Goal: Contribute content

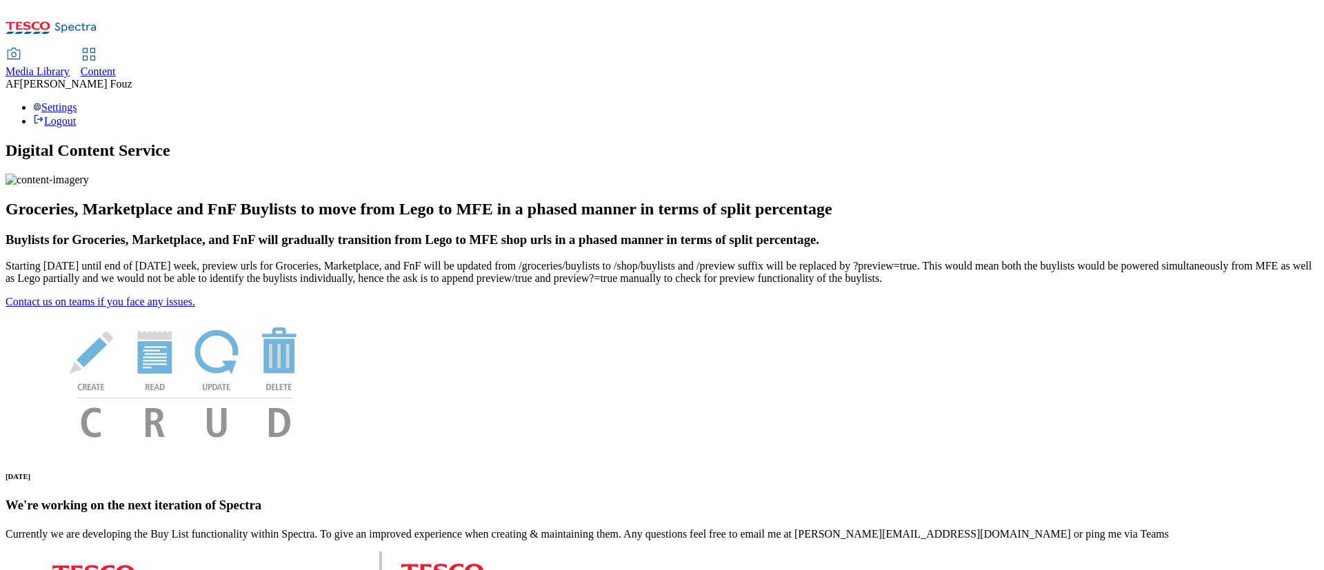
click at [116, 66] on span "Content" at bounding box center [98, 72] width 35 height 12
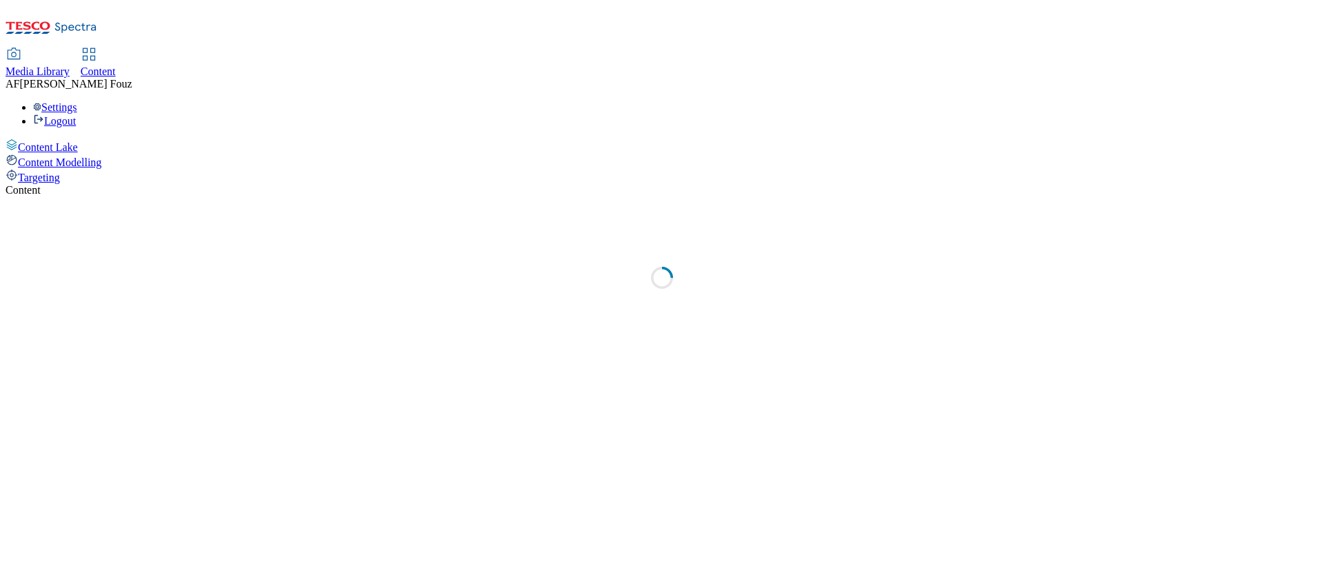
select select "ghs-[GEOGRAPHIC_DATA]"
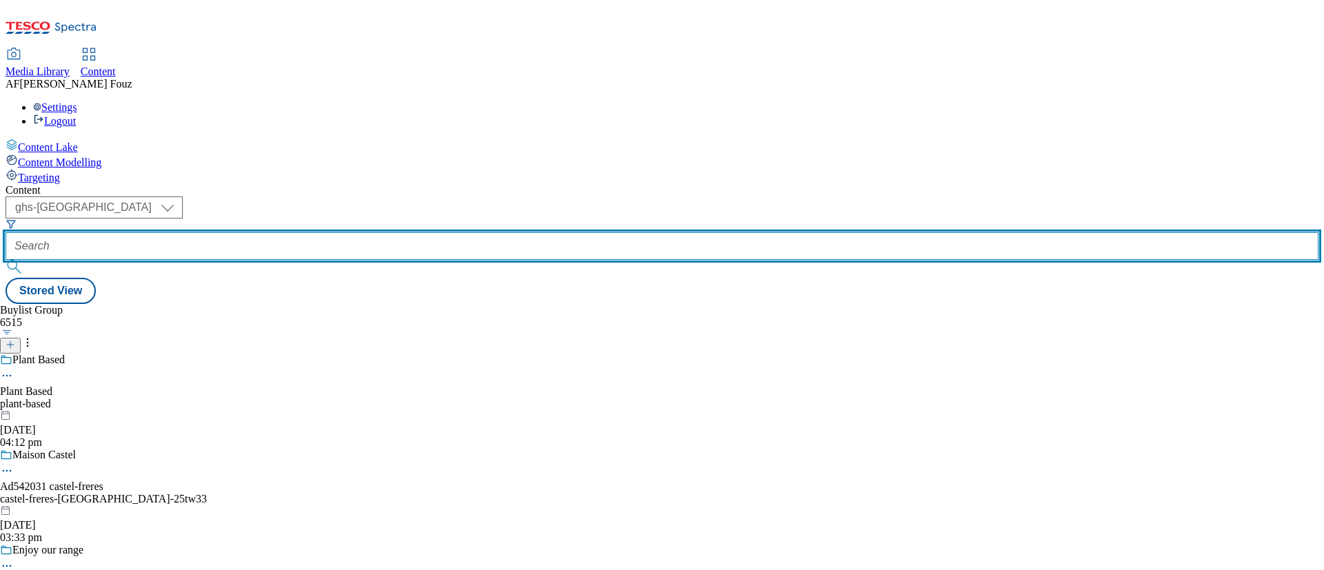
click at [331, 232] on input "text" at bounding box center [662, 246] width 1313 height 28
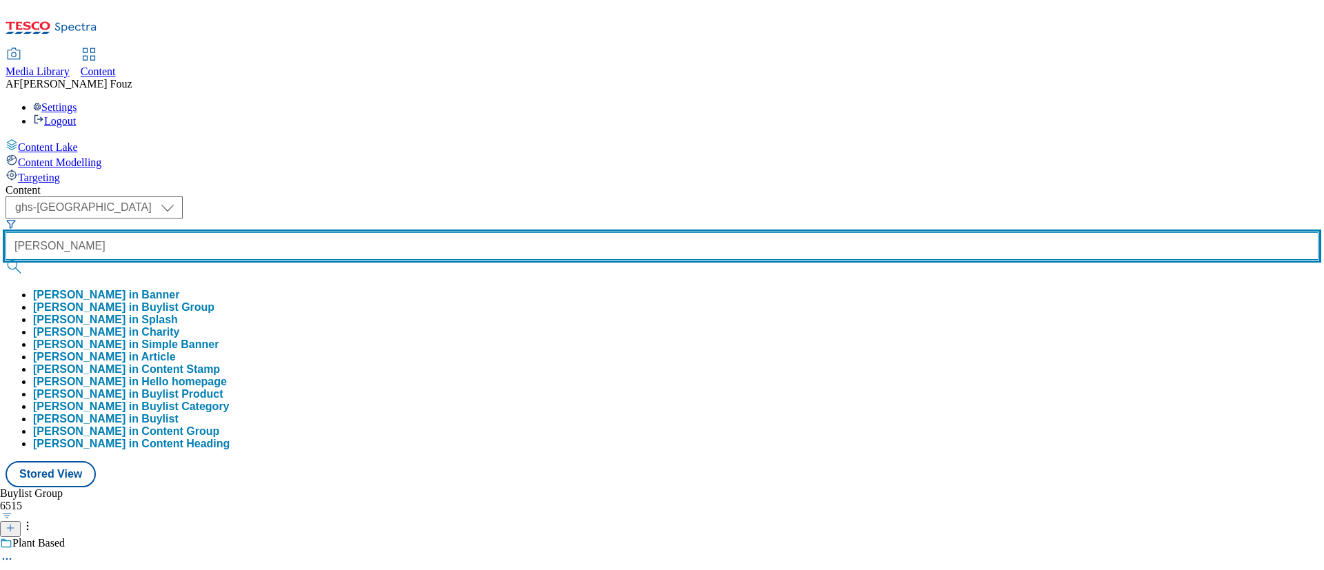
click at [6, 260] on button "submit" at bounding box center [15, 267] width 19 height 14
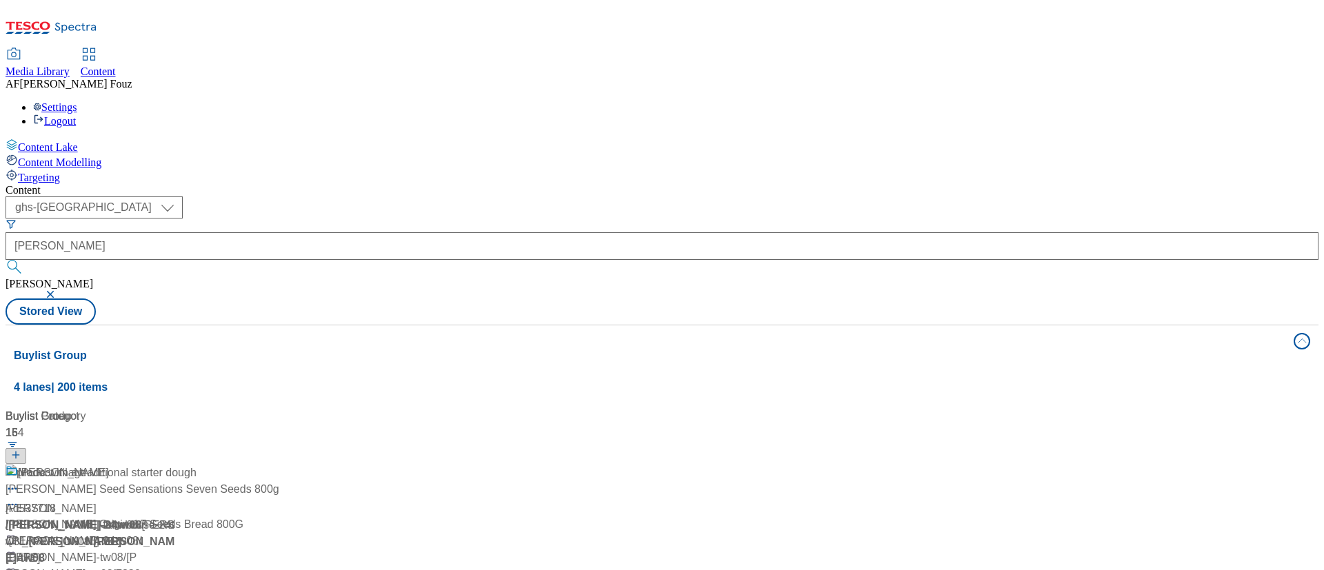
click at [517, 184] on div "Content" at bounding box center [662, 190] width 1313 height 12
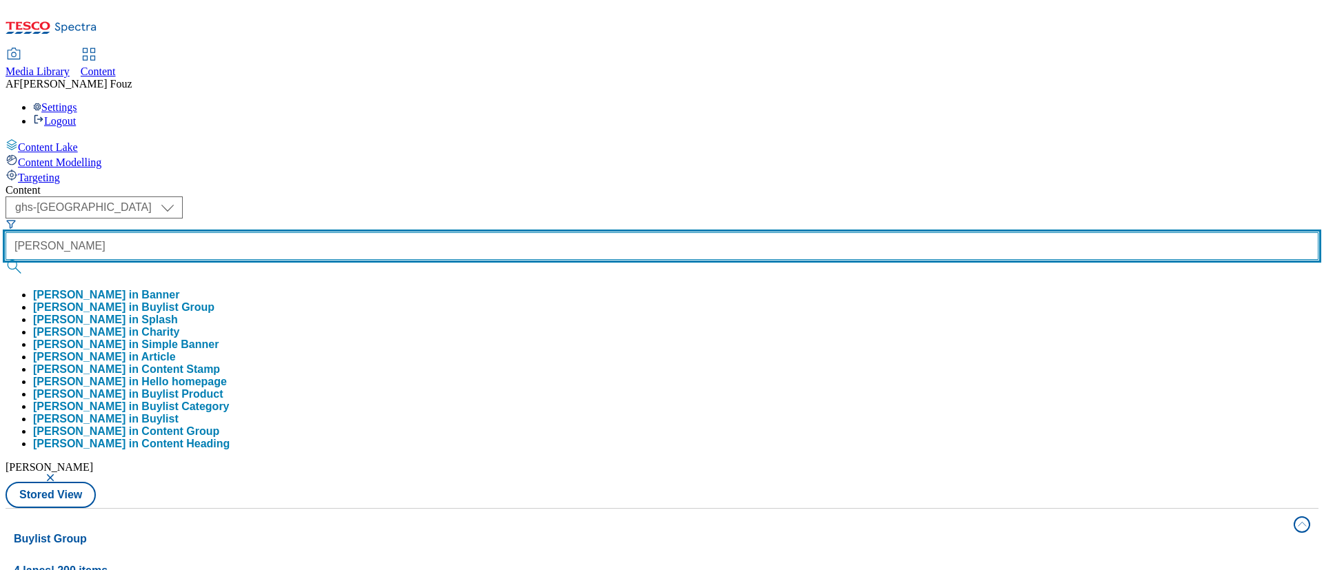
click at [308, 232] on input "[PERSON_NAME]" at bounding box center [662, 246] width 1313 height 28
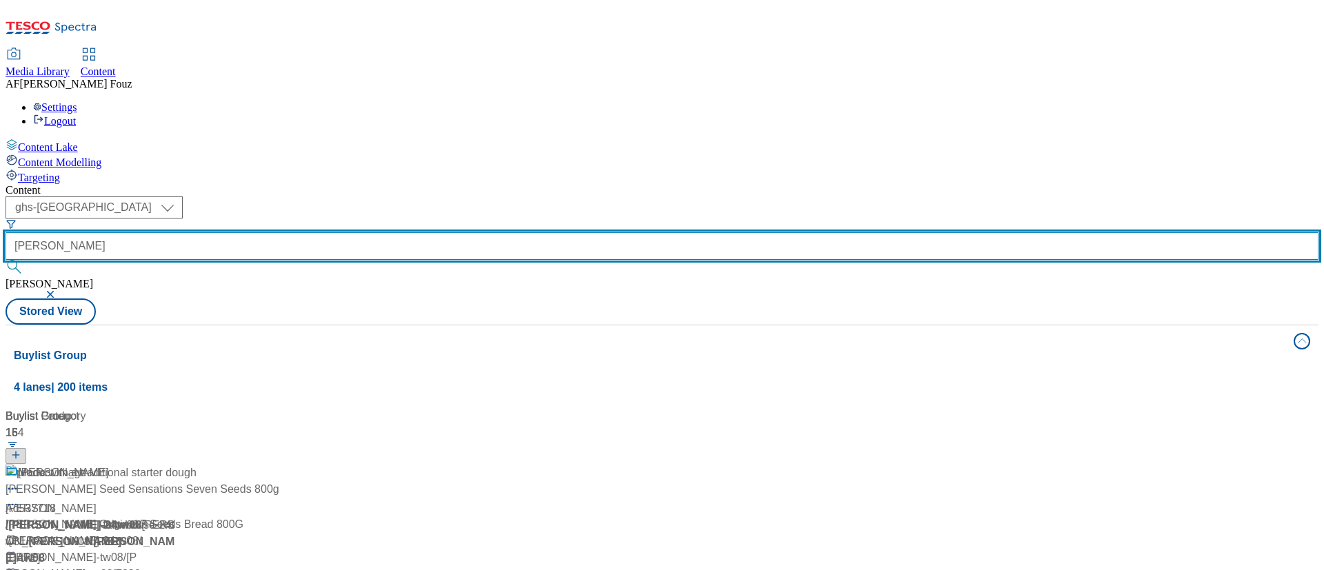
click at [308, 232] on input "[PERSON_NAME]" at bounding box center [662, 246] width 1313 height 28
paste input "TUK012814"
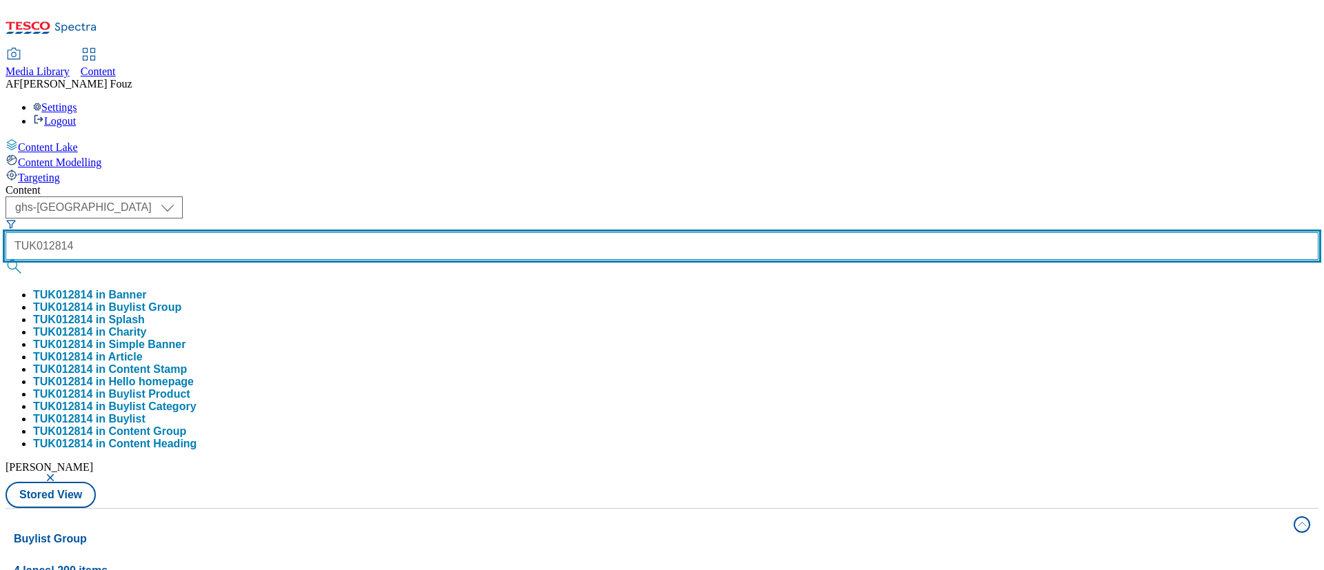
type input "TUK012814"
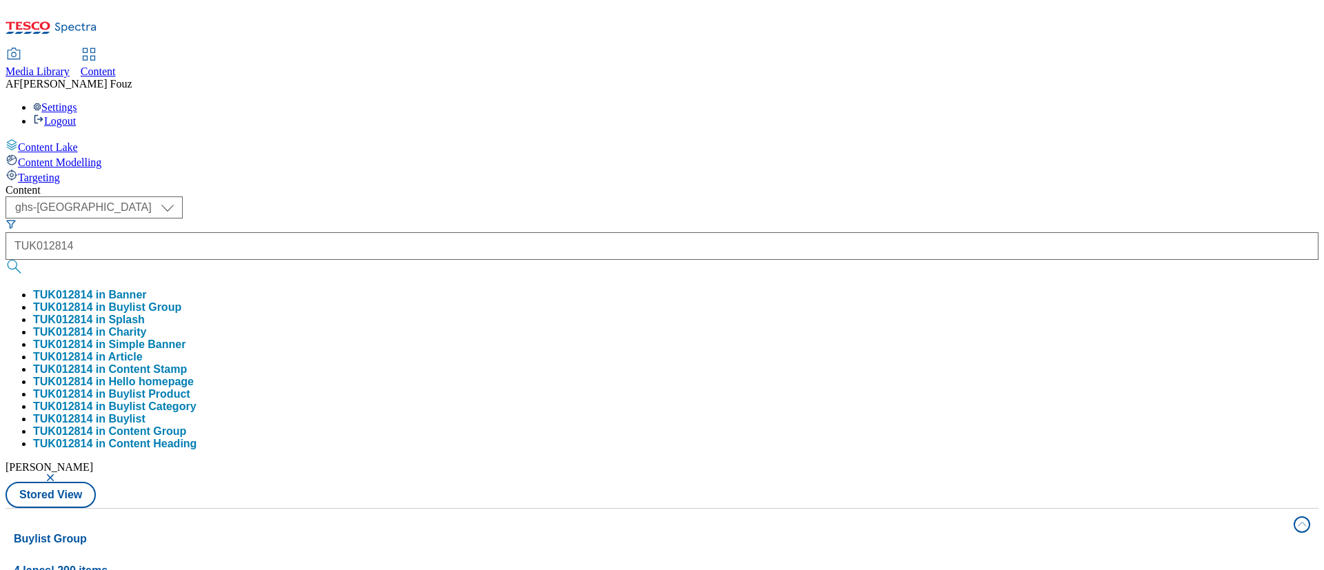
click at [574, 197] on div "( optional ) ghs-roi ghs-uk ghs-uk TUK012814 TUK012814 in Banner TUK012814 in B…" at bounding box center [662, 353] width 1313 height 312
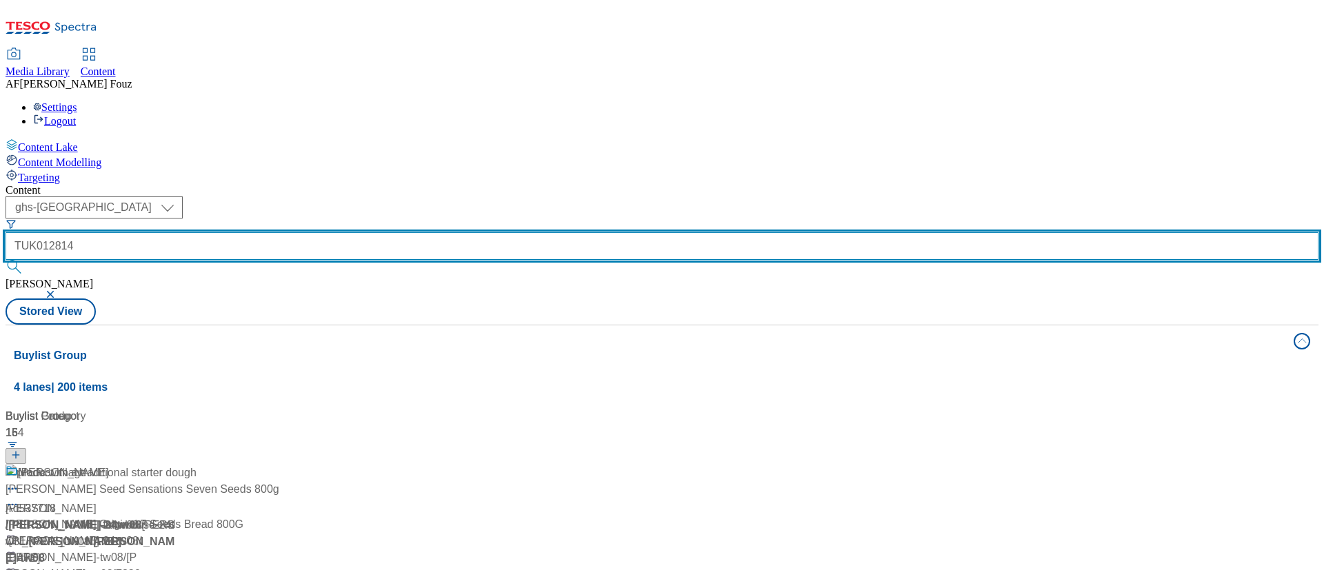
click at [379, 232] on input "TUK012814" at bounding box center [662, 246] width 1313 height 28
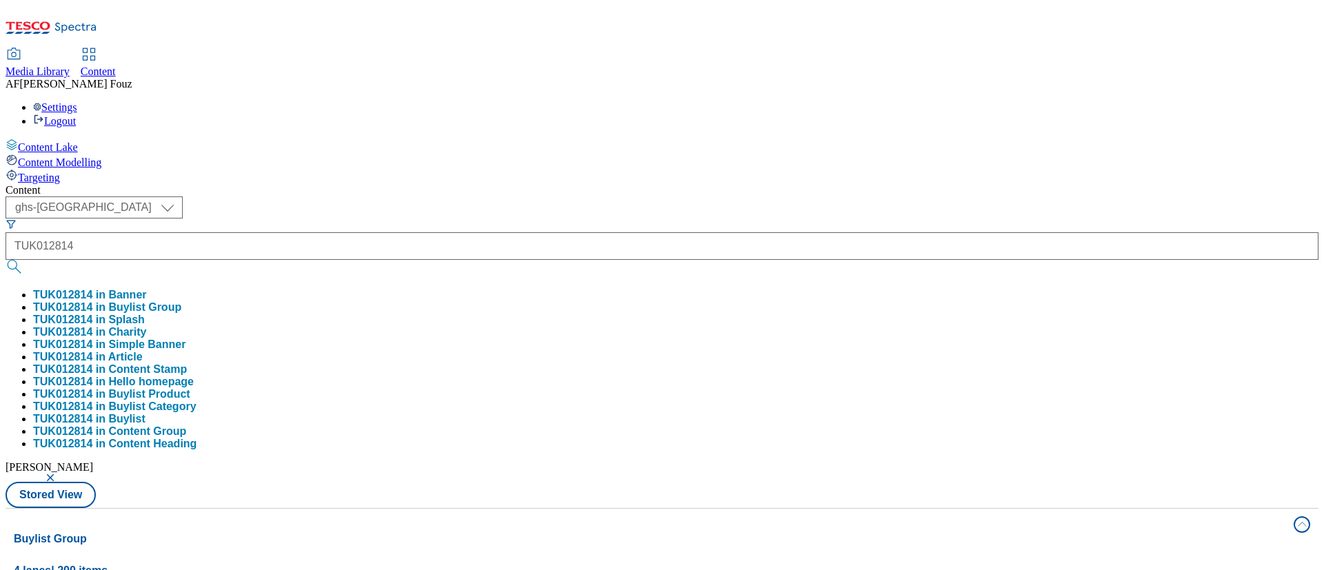
click at [25, 260] on button "submit" at bounding box center [15, 267] width 19 height 14
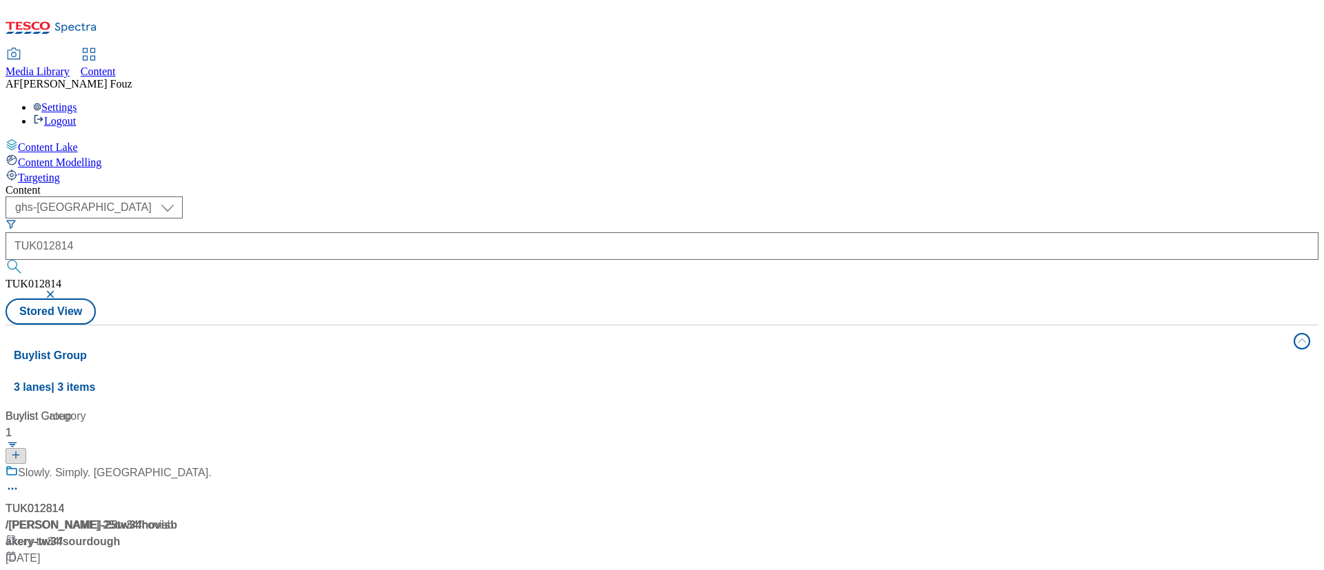
click at [178, 517] on div "/ [PERSON_NAME]-25tw34 / hovisbakery-tw34" at bounding box center [92, 533] width 172 height 33
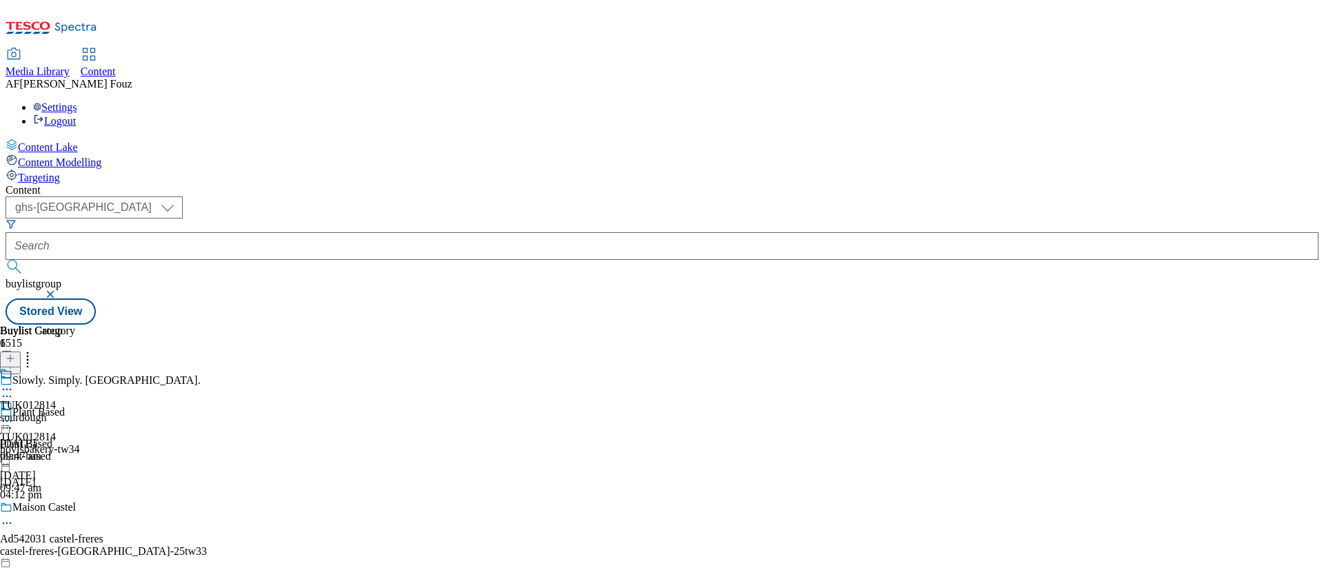
click at [14, 414] on icon at bounding box center [7, 421] width 14 height 14
click at [87, 570] on span "Un-publish" at bounding box center [65, 577] width 44 height 10
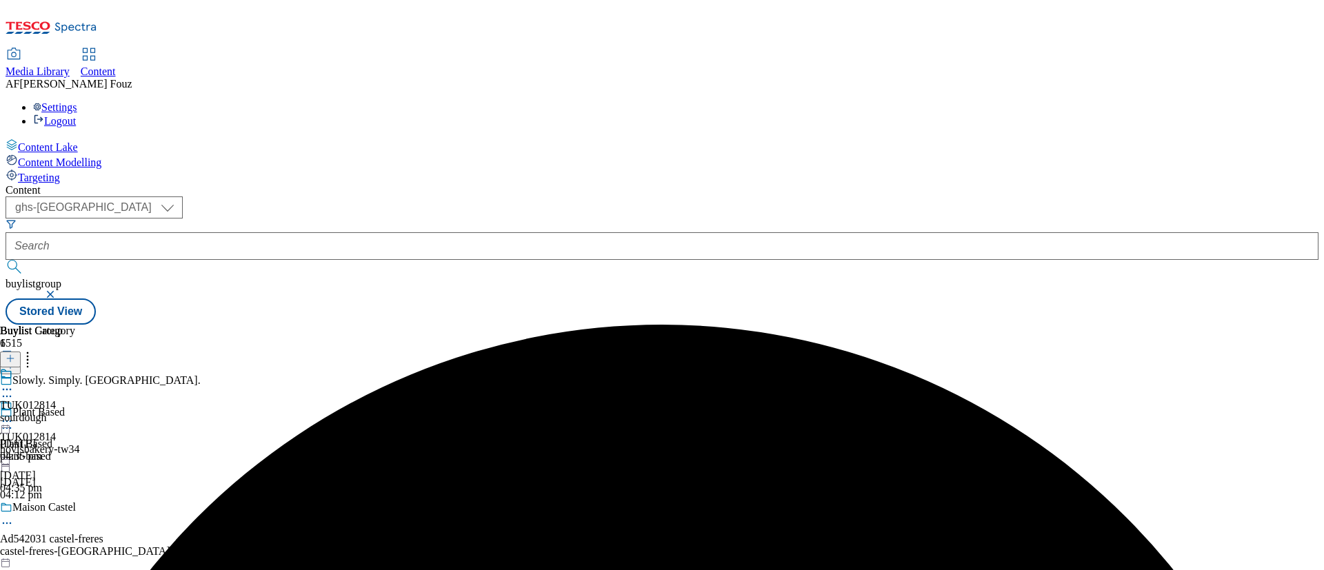
click at [12, 421] on circle at bounding box center [11, 422] width 2 height 2
click at [89, 525] on span "Un-preview" at bounding box center [66, 530] width 46 height 10
click at [14, 390] on icon at bounding box center [7, 397] width 14 height 14
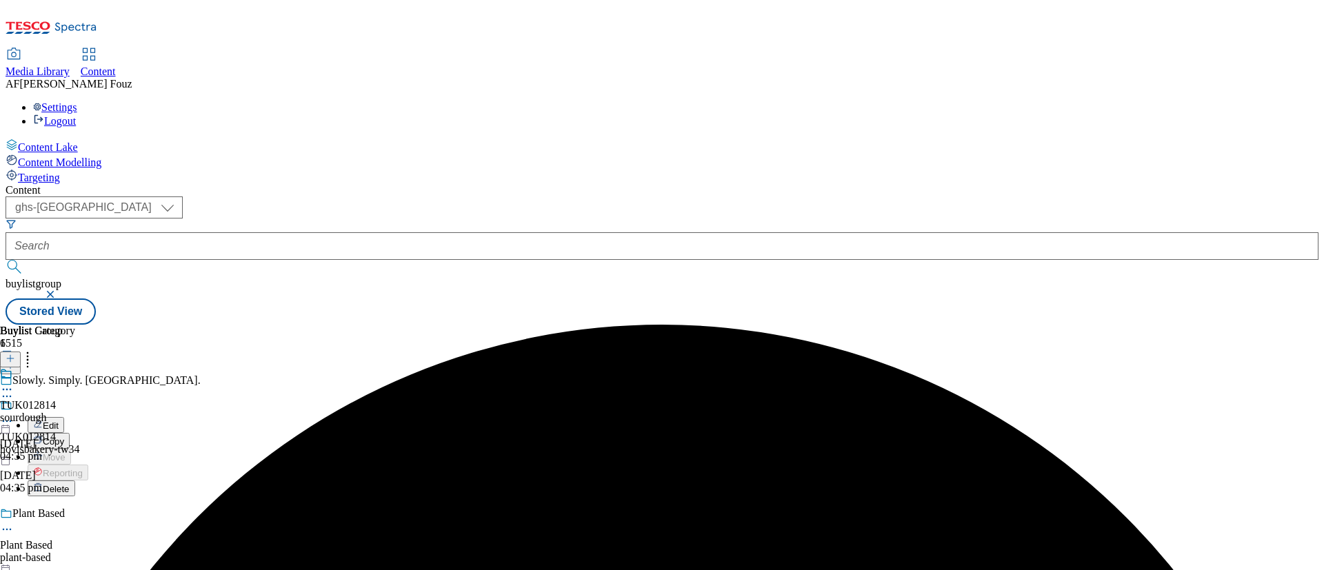
click at [64, 417] on button "Edit" at bounding box center [46, 425] width 37 height 16
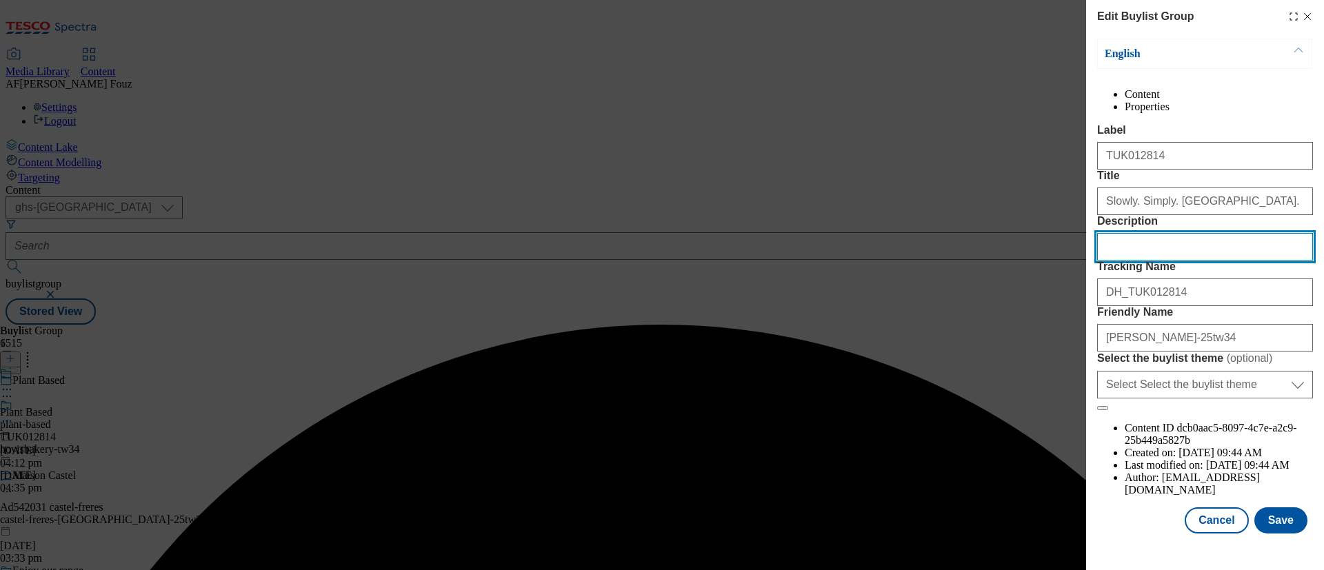
click at [1191, 261] on input "Description" at bounding box center [1205, 247] width 216 height 28
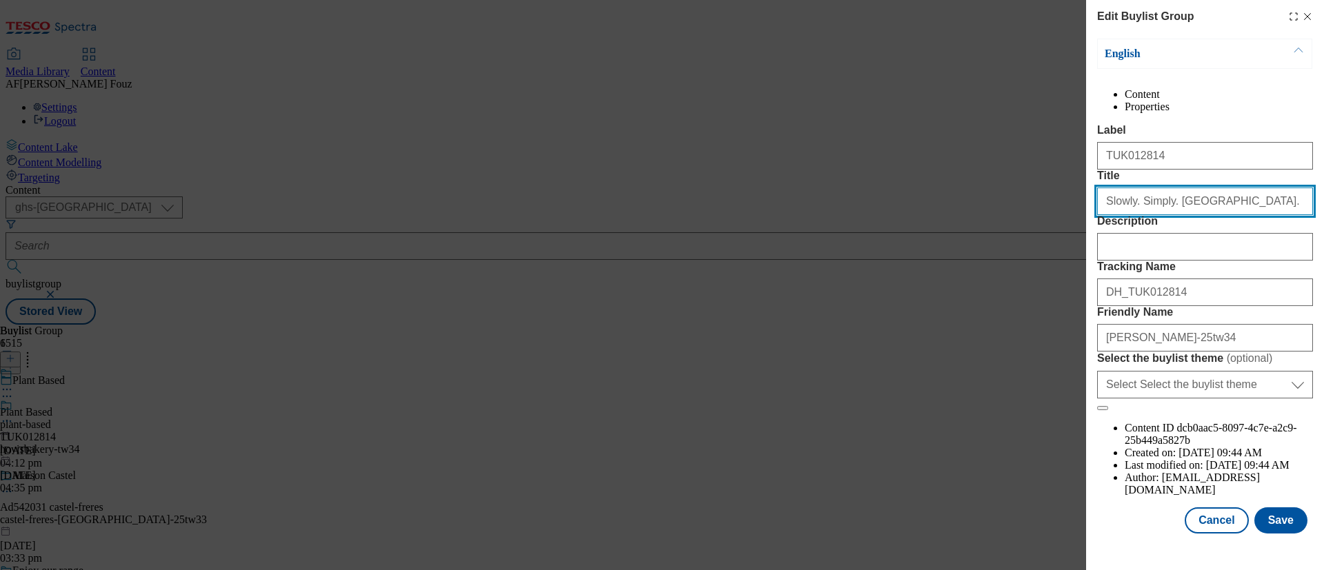
click at [1206, 215] on input "Slowly. Simply. [GEOGRAPHIC_DATA]." at bounding box center [1205, 202] width 216 height 28
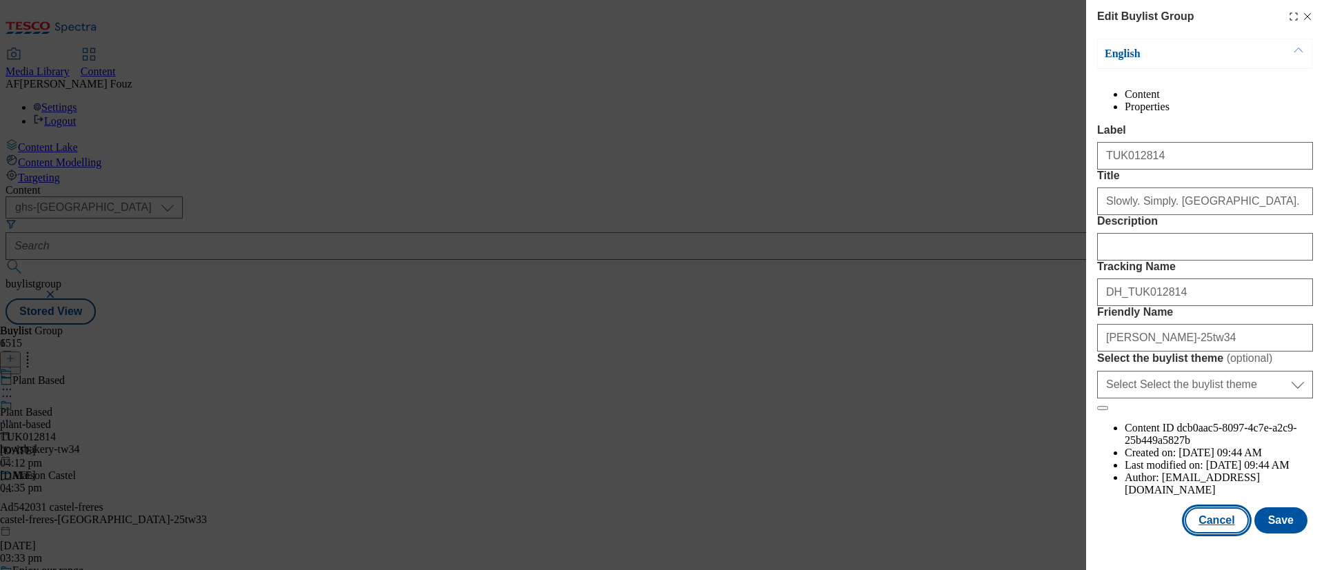
click at [1185, 510] on button "Cancel" at bounding box center [1216, 521] width 63 height 26
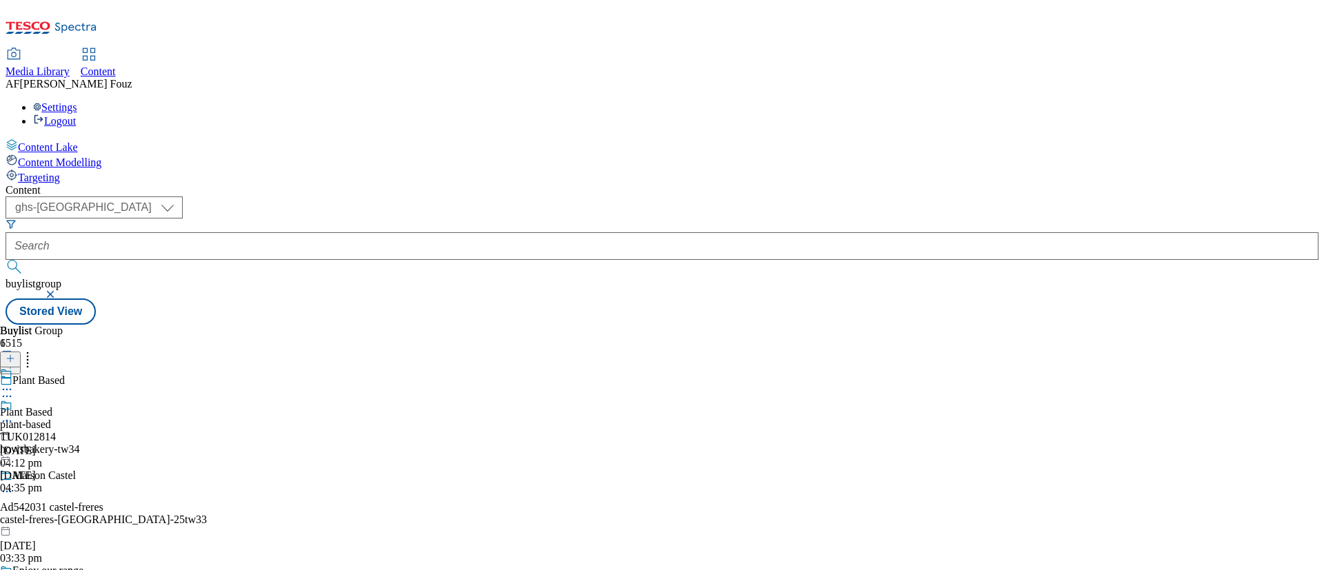
click at [80, 443] on div "hovisbakery-tw34" at bounding box center [40, 449] width 80 height 12
click at [14, 414] on icon at bounding box center [7, 421] width 14 height 14
click at [64, 442] on button "Edit" at bounding box center [46, 450] width 37 height 16
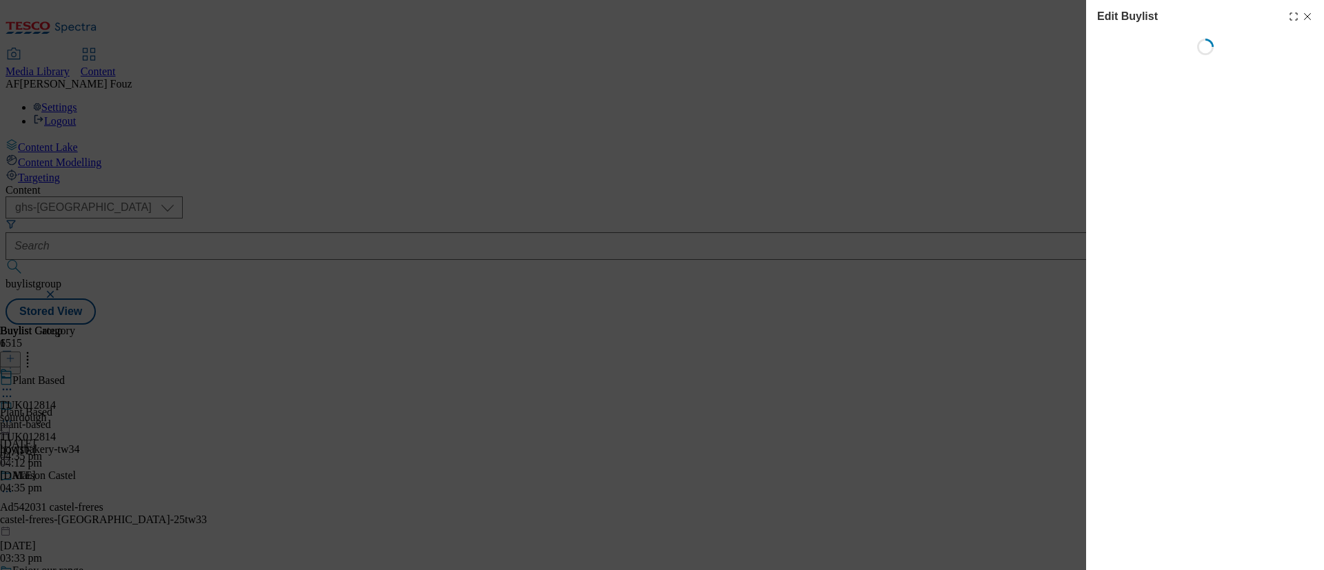
select select "tactical"
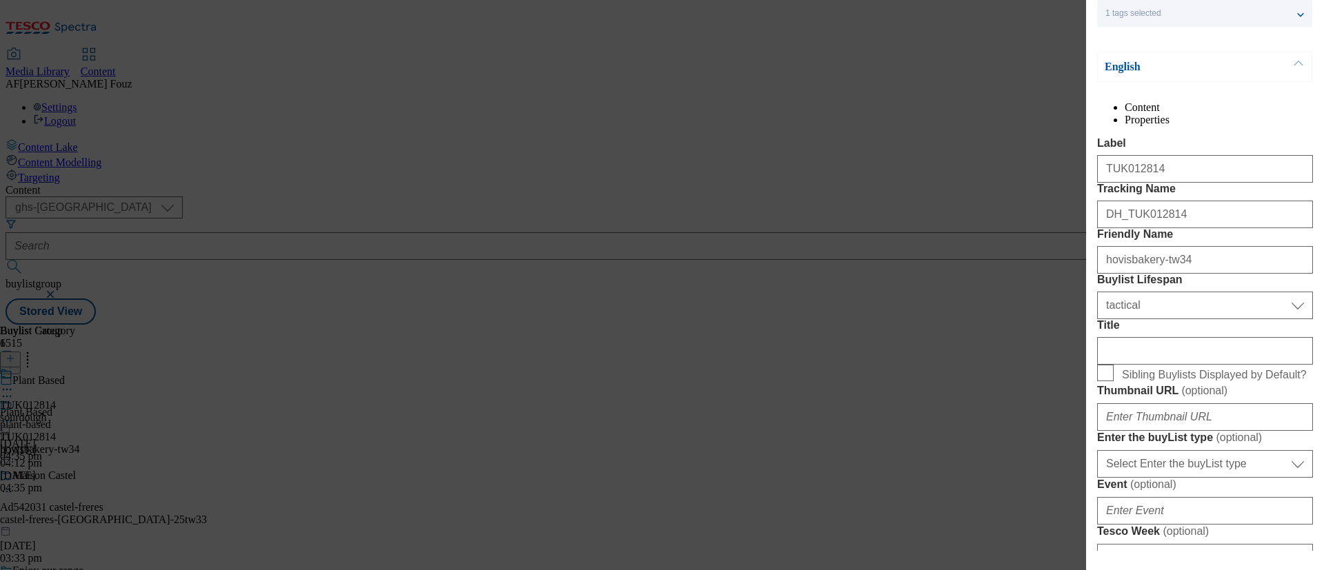
scroll to position [103, 0]
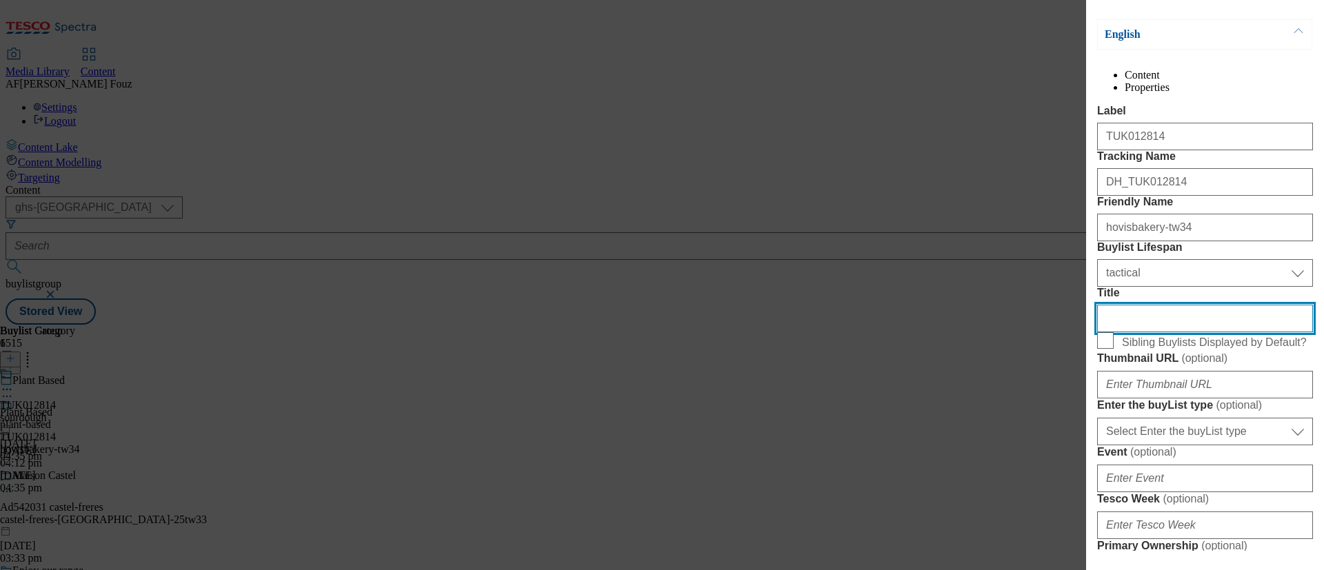
click at [1143, 332] on input "Title" at bounding box center [1205, 319] width 216 height 28
type input "h"
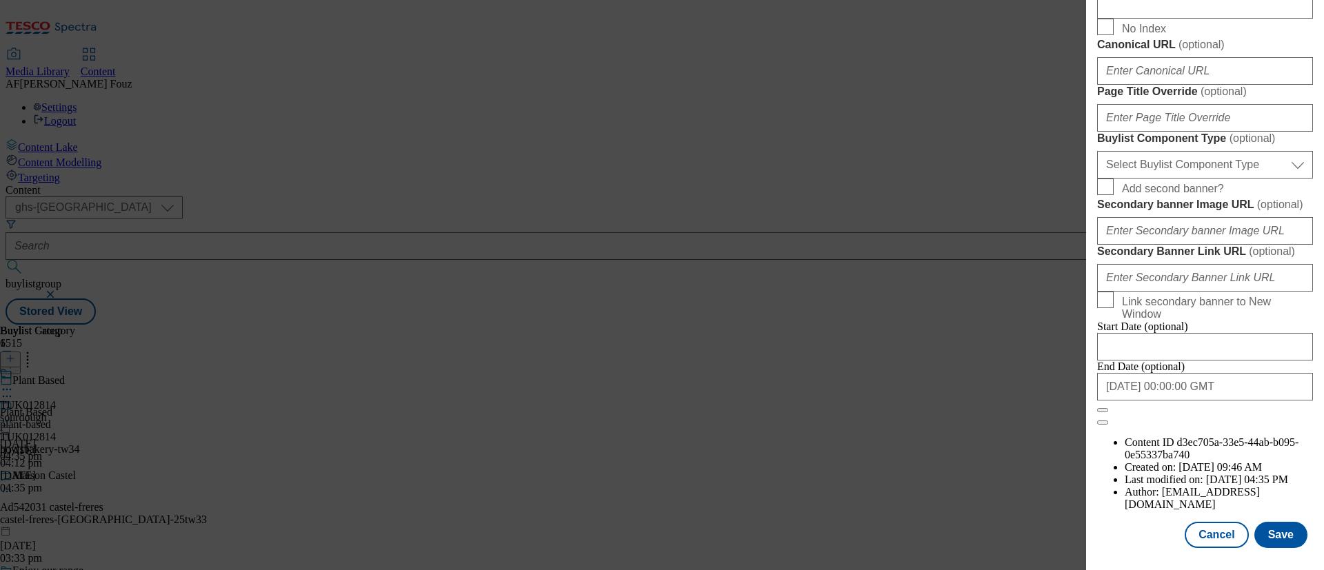
scroll to position [1203, 0]
type input "[PERSON_NAME]"
click at [1260, 522] on button "Save" at bounding box center [1280, 535] width 53 height 26
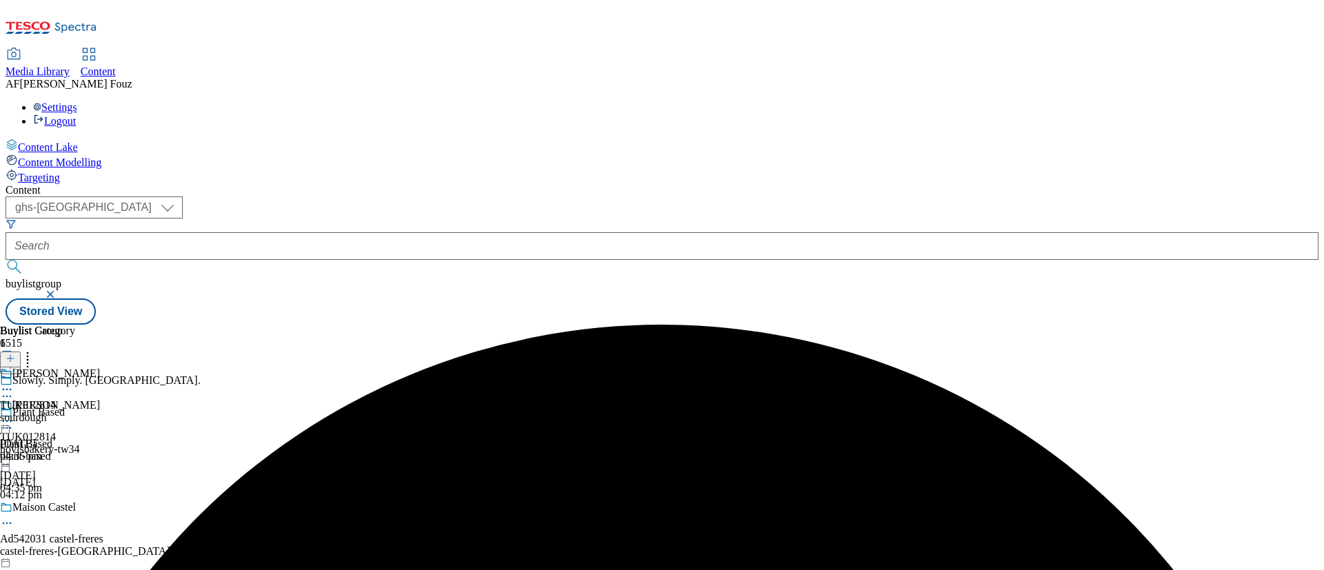
click at [14, 414] on icon at bounding box center [7, 421] width 14 height 14
click at [100, 505] on li "Preview" at bounding box center [64, 513] width 72 height 16
click at [14, 414] on icon at bounding box center [7, 421] width 14 height 14
click at [75, 509] on span "Preview" at bounding box center [59, 514] width 32 height 10
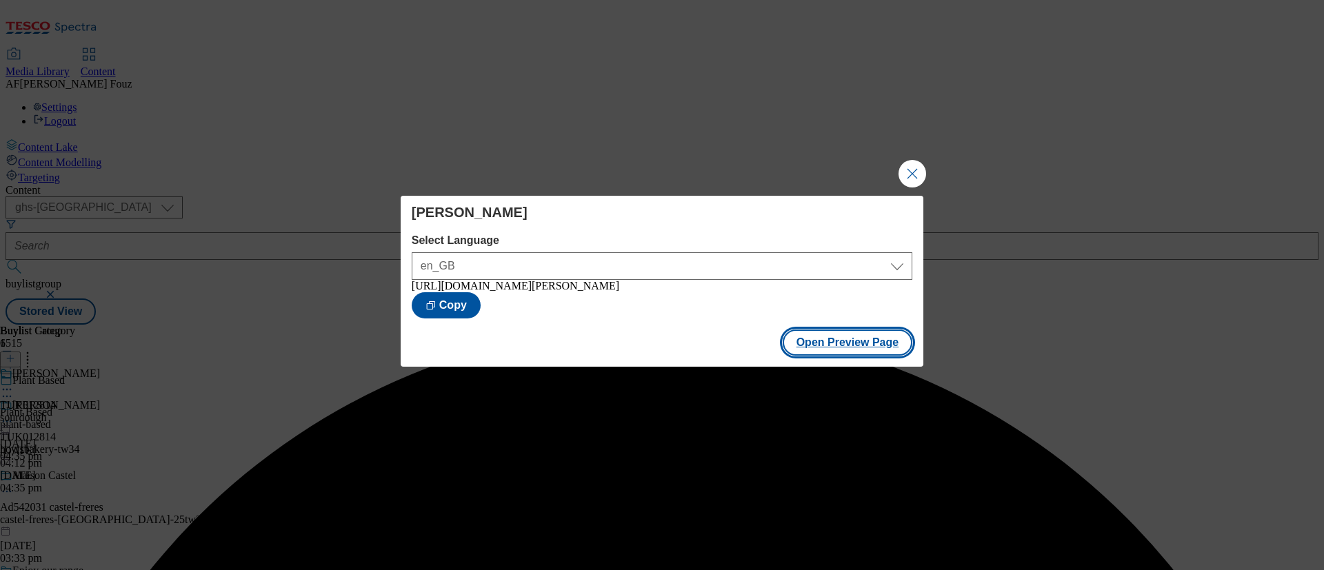
click at [878, 350] on button "Open Preview Page" at bounding box center [848, 343] width 130 height 26
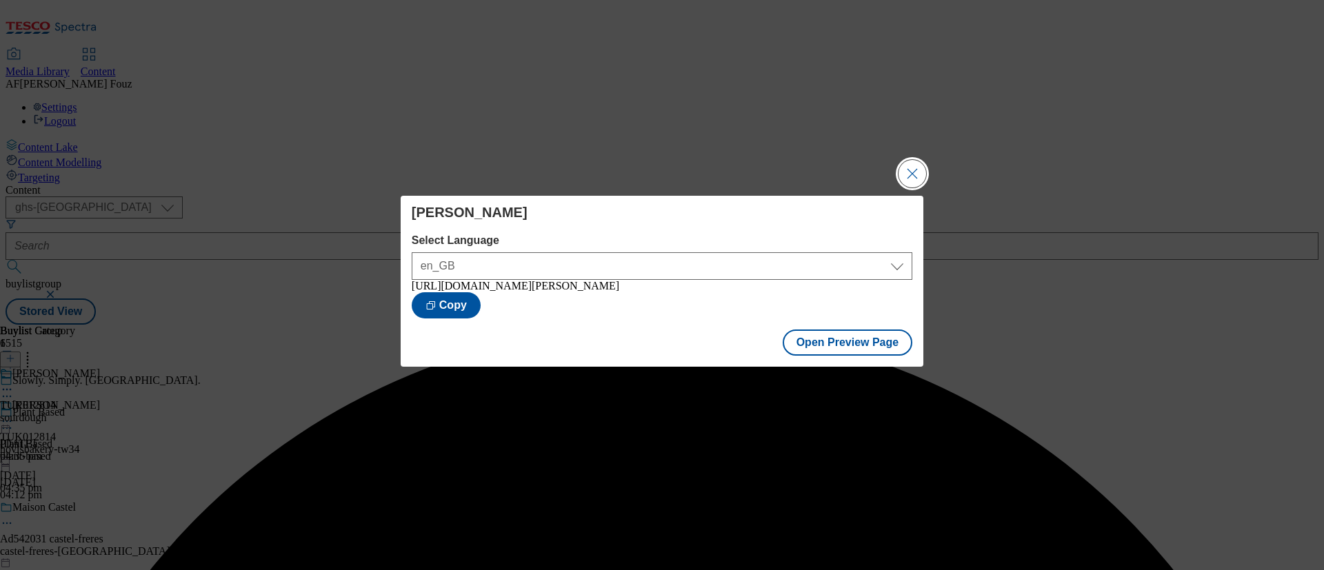
click at [915, 162] on button "Close Modal" at bounding box center [912, 174] width 28 height 28
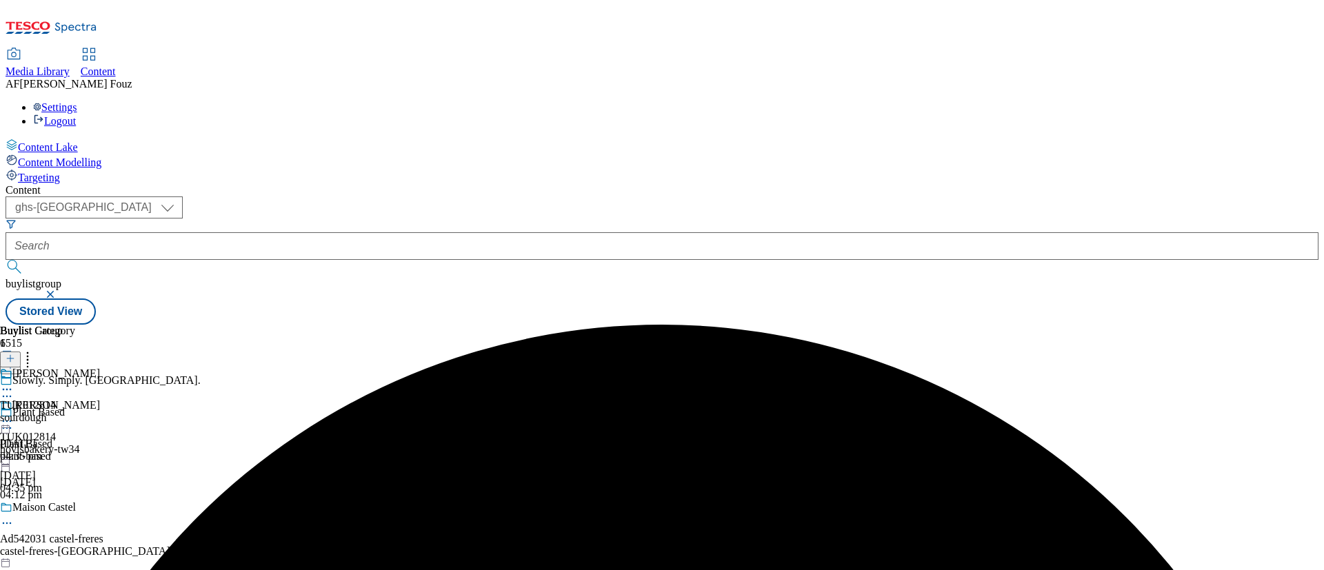
click at [100, 399] on div "[PERSON_NAME] TUK012814 hovisbakery-tw34 [DATE] 04:35 pm" at bounding box center [50, 446] width 100 height 95
click at [14, 414] on icon at bounding box center [7, 421] width 14 height 14
click at [79, 553] on button "Publish" at bounding box center [53, 561] width 51 height 16
